Goal: Task Accomplishment & Management: Manage account settings

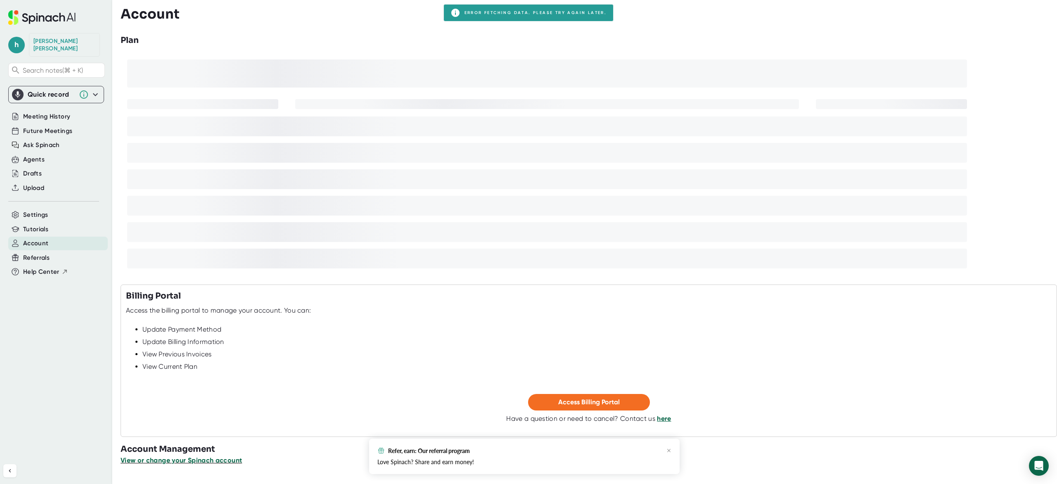
click at [159, 461] on span "View or change your Spinach account" at bounding box center [181, 460] width 121 height 8
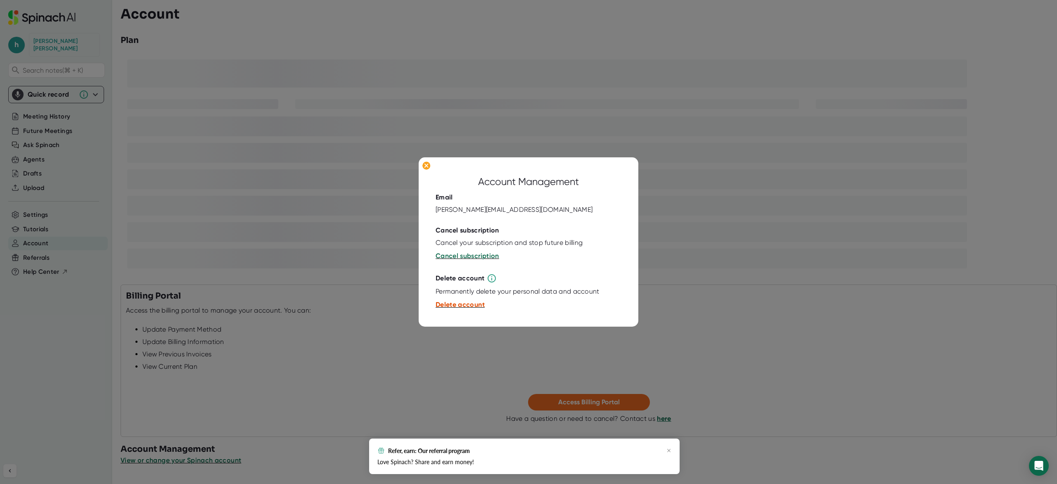
click at [454, 306] on span "Delete account" at bounding box center [460, 305] width 49 height 8
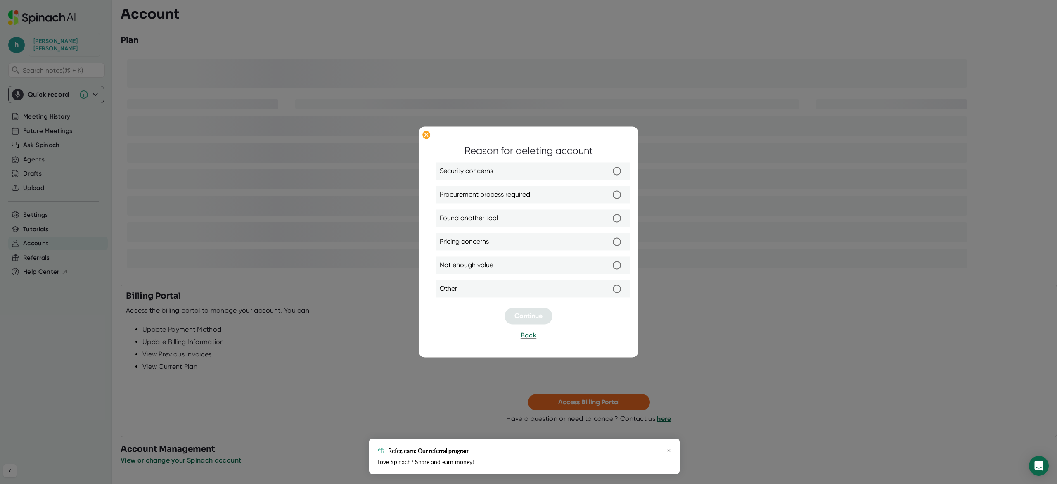
click at [618, 291] on input "Other" at bounding box center [616, 288] width 17 height 17
radio input "true"
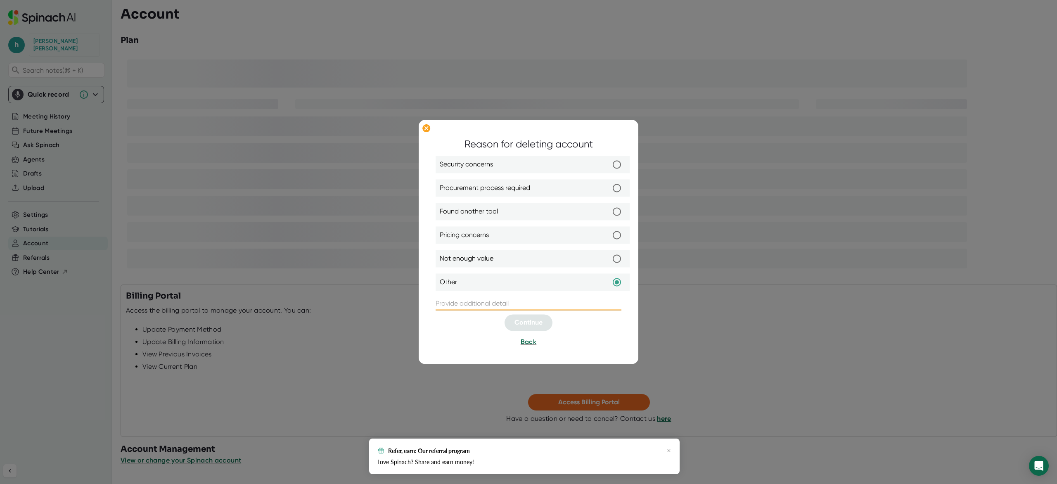
click at [452, 305] on input "text" at bounding box center [529, 303] width 186 height 13
type input "unlink"
click at [542, 325] on span "Continue" at bounding box center [528, 323] width 28 height 8
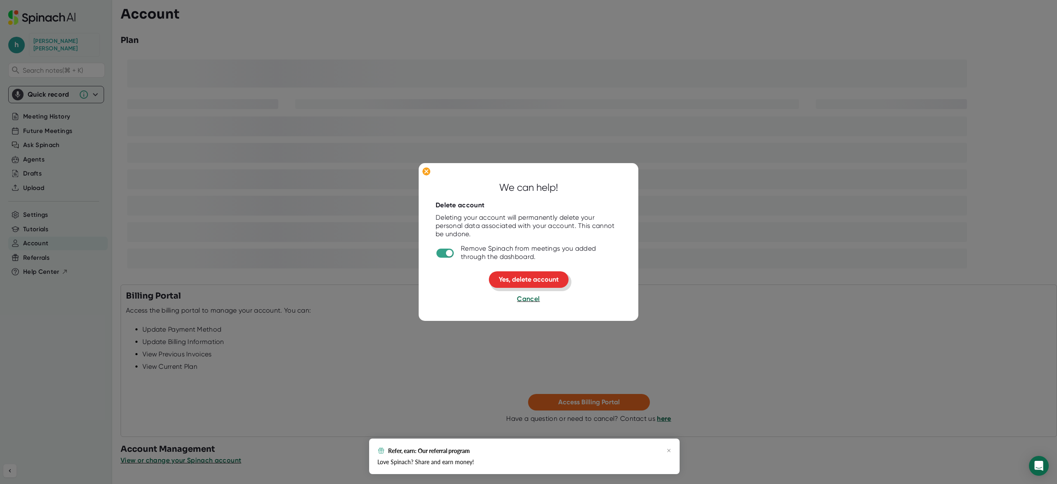
click at [514, 284] on button "Yes, delete account" at bounding box center [529, 279] width 80 height 17
